Goal: Browse casually: Explore the website without a specific task or goal

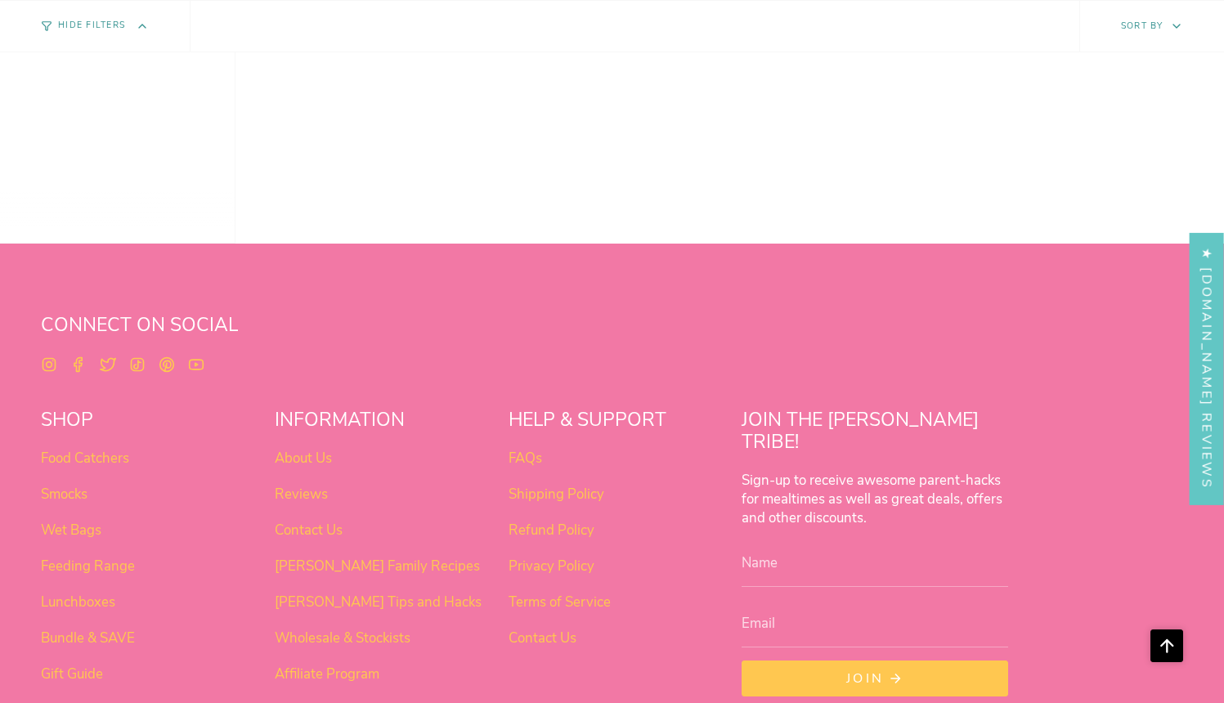
scroll to position [1298, 0]
